Goal: Transaction & Acquisition: Book appointment/travel/reservation

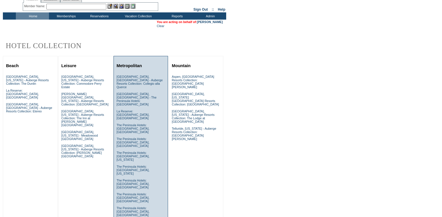
scroll to position [22, 0]
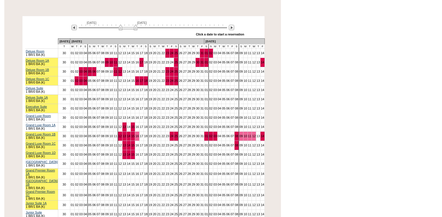
scroll to position [120, 0]
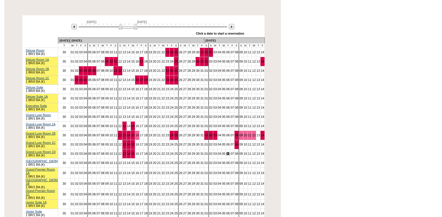
click at [226, 152] on link "06" at bounding box center [227, 153] width 3 height 3
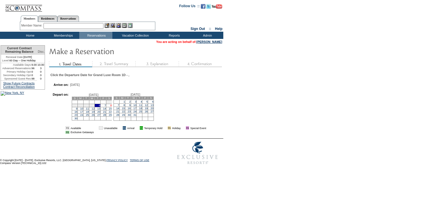
click at [112, 107] on link "8" at bounding box center [110, 105] width 1 height 3
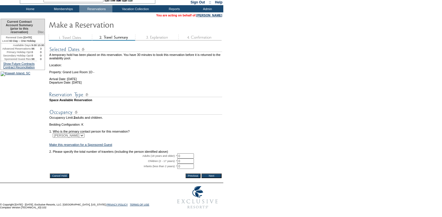
scroll to position [35, 0]
click at [185, 158] on input "0" at bounding box center [185, 155] width 17 height 5
type input "2"
click at [239, 122] on form "29:59 Your temporary hold expires in: 30 minutes Cancel Hold Return to Temporar…" at bounding box center [221, 91] width 442 height 240
click at [215, 178] on input "Next" at bounding box center [212, 176] width 20 height 5
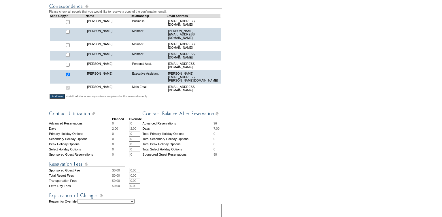
scroll to position [185, 0]
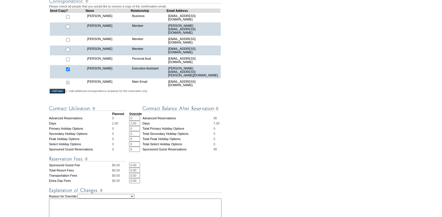
drag, startPoint x: 138, startPoint y: 164, endPoint x: 125, endPoint y: 163, distance: 12.8
click at [125, 168] on tr "Total Resort Fees $ 0.00 0.00 * *" at bounding box center [136, 170] width 174 height 5
type input "790"
click at [121, 194] on select "Creating Continuous Stay Days Rebooked After Cancellation Editing Occupant Expe…" at bounding box center [106, 196] width 57 height 5
select select "1035"
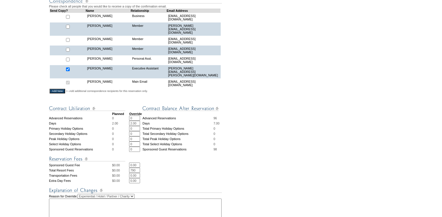
click at [76, 199] on textarea at bounding box center [135, 210] width 173 height 23
paste textarea "$3,020.90"
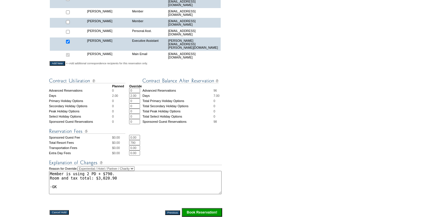
scroll to position [236, 0]
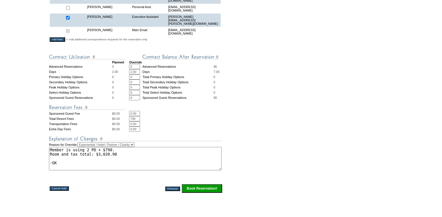
click at [127, 148] on textarea "Member is using 2 PD + $790. Room and tax total: $3,020.90 -GK" at bounding box center [135, 158] width 173 height 23
paste textarea "1817396"
click at [170, 152] on textarea "Member is using 2 PD + $790. Room and tax total: $3,020.90 *** Origonal reserva…" at bounding box center [135, 158] width 173 height 23
click at [174, 154] on textarea "Member is using 2 PD + $790. Room and tax total: $3,020.90 *** Origonal reserva…" at bounding box center [135, 158] width 173 height 23
click at [67, 153] on textarea "Member is using 2 PD + $790. Room and tax total: $3,020.90 *** Origonal reserva…" at bounding box center [135, 158] width 173 height 23
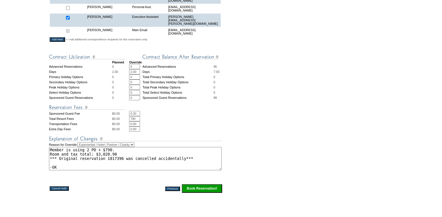
click at [122, 148] on textarea "Member is using 2 PD + $790. Room and tax total: $3,020.90 *** Original reserva…" at bounding box center [135, 158] width 173 height 23
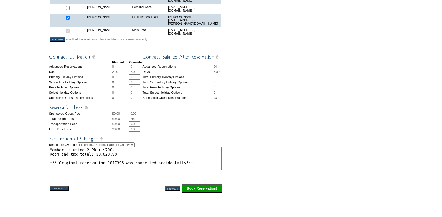
type textarea "Member is using 2 PD + $790. Room and tax total: $3,020.90 *** Original reserva…"
click at [200, 184] on input "Book Reservation!" at bounding box center [202, 188] width 40 height 9
